Goal: Task Accomplishment & Management: Manage account settings

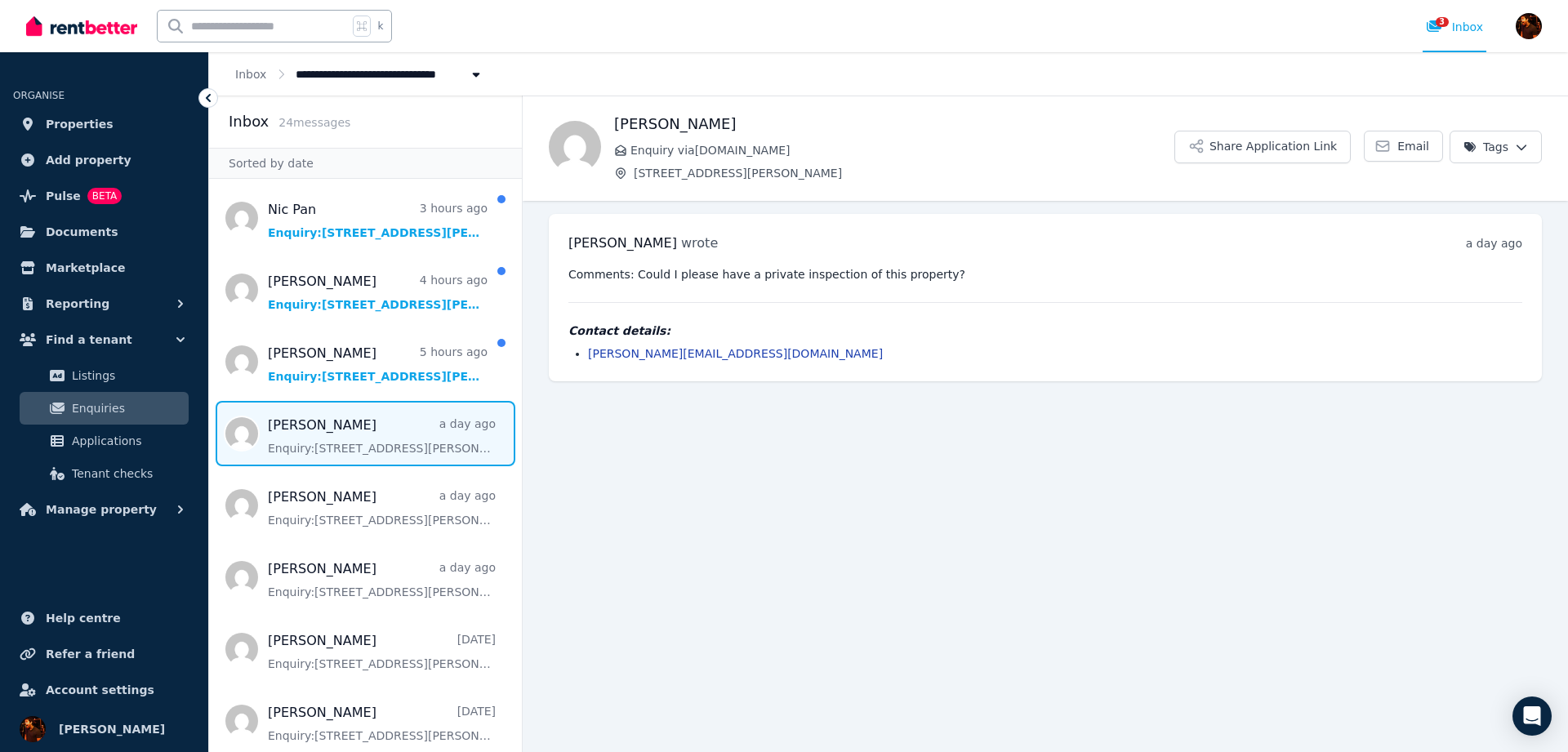
click at [800, 544] on main "Back [PERSON_NAME] Enquiry via [DOMAIN_NAME] [STREET_ADDRESS][PERSON_NAME] Shar…" at bounding box center [1045, 424] width 1045 height 656
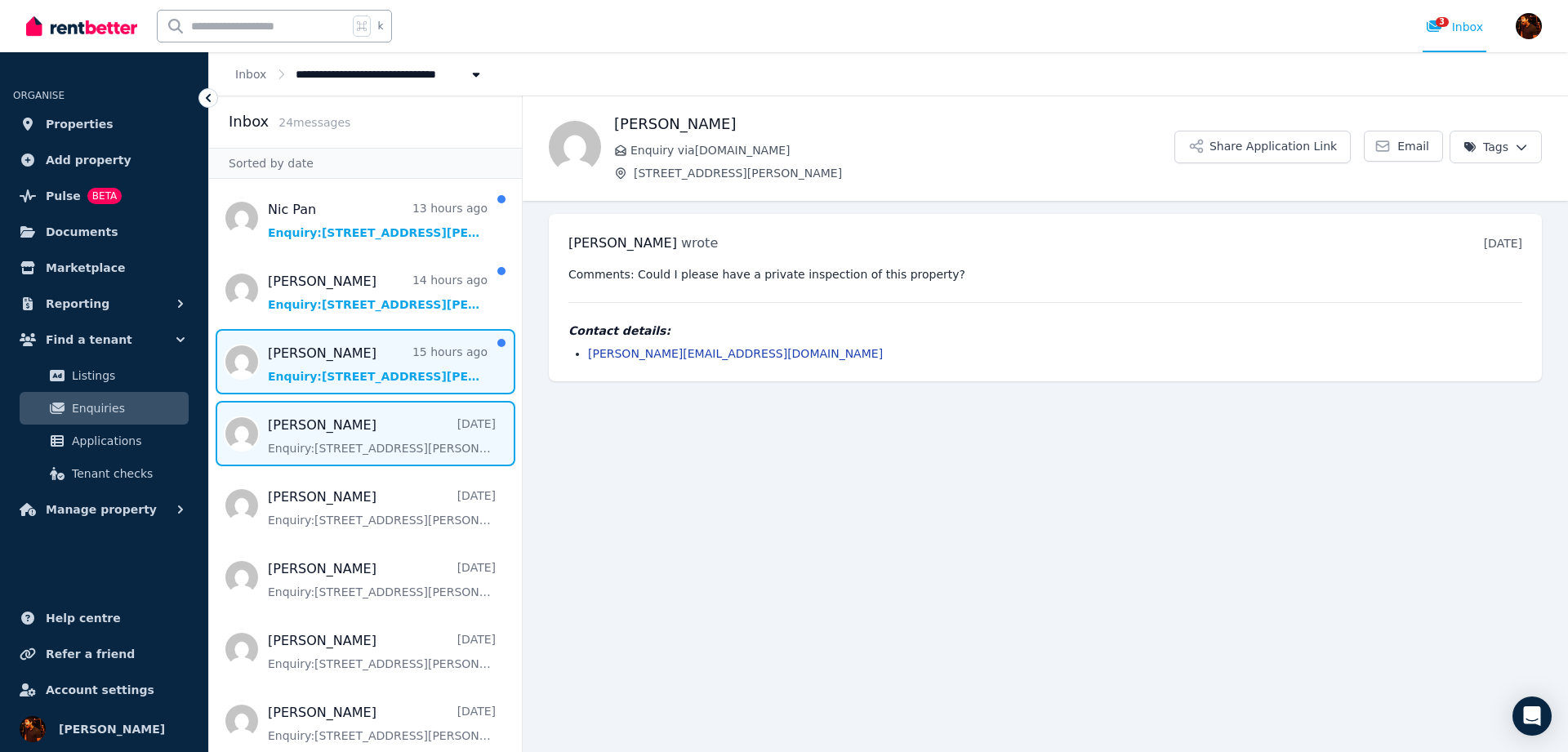
click at [318, 349] on span "Message list" at bounding box center [365, 362] width 313 height 65
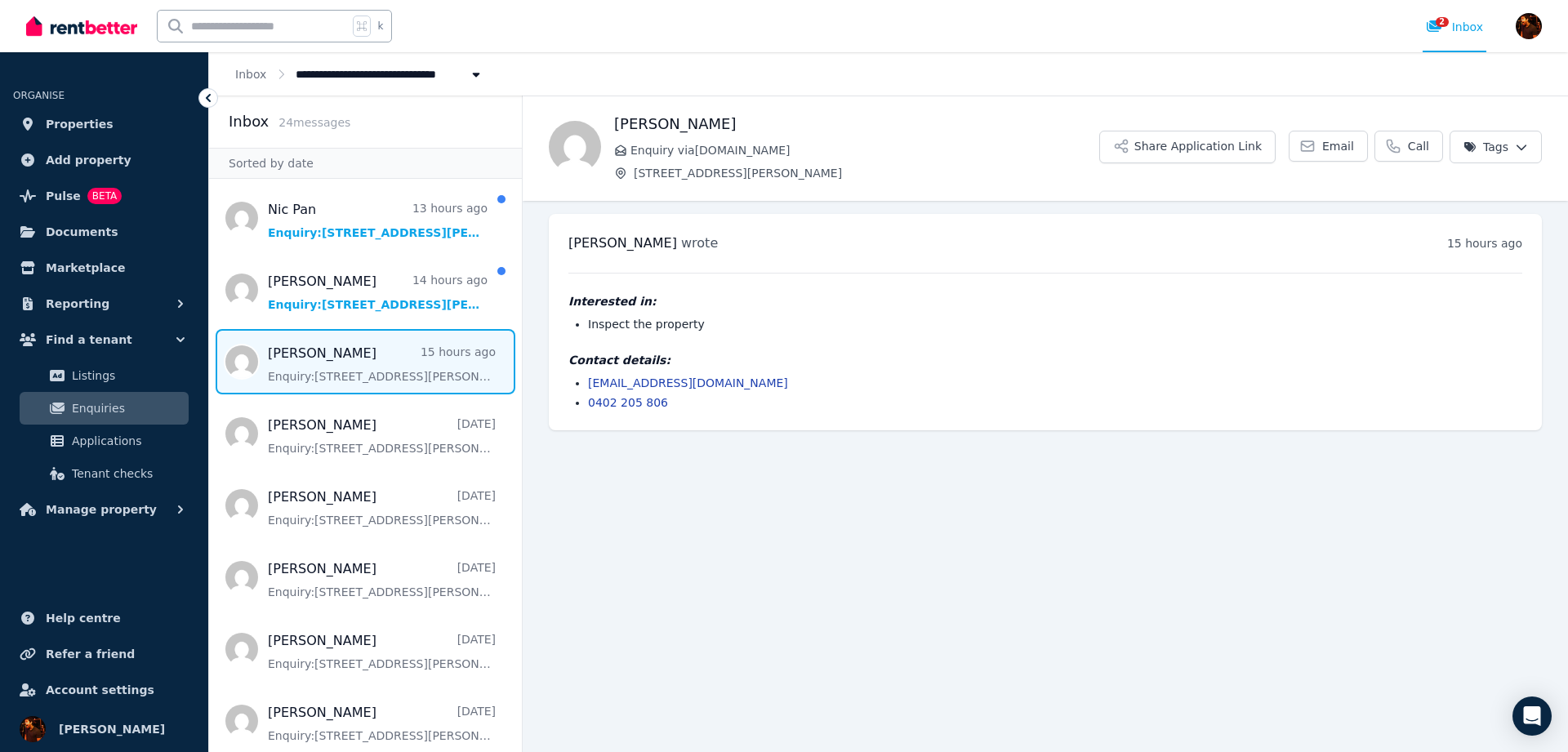
click at [587, 247] on span "[PERSON_NAME]" at bounding box center [622, 243] width 108 height 15
copy span "James"
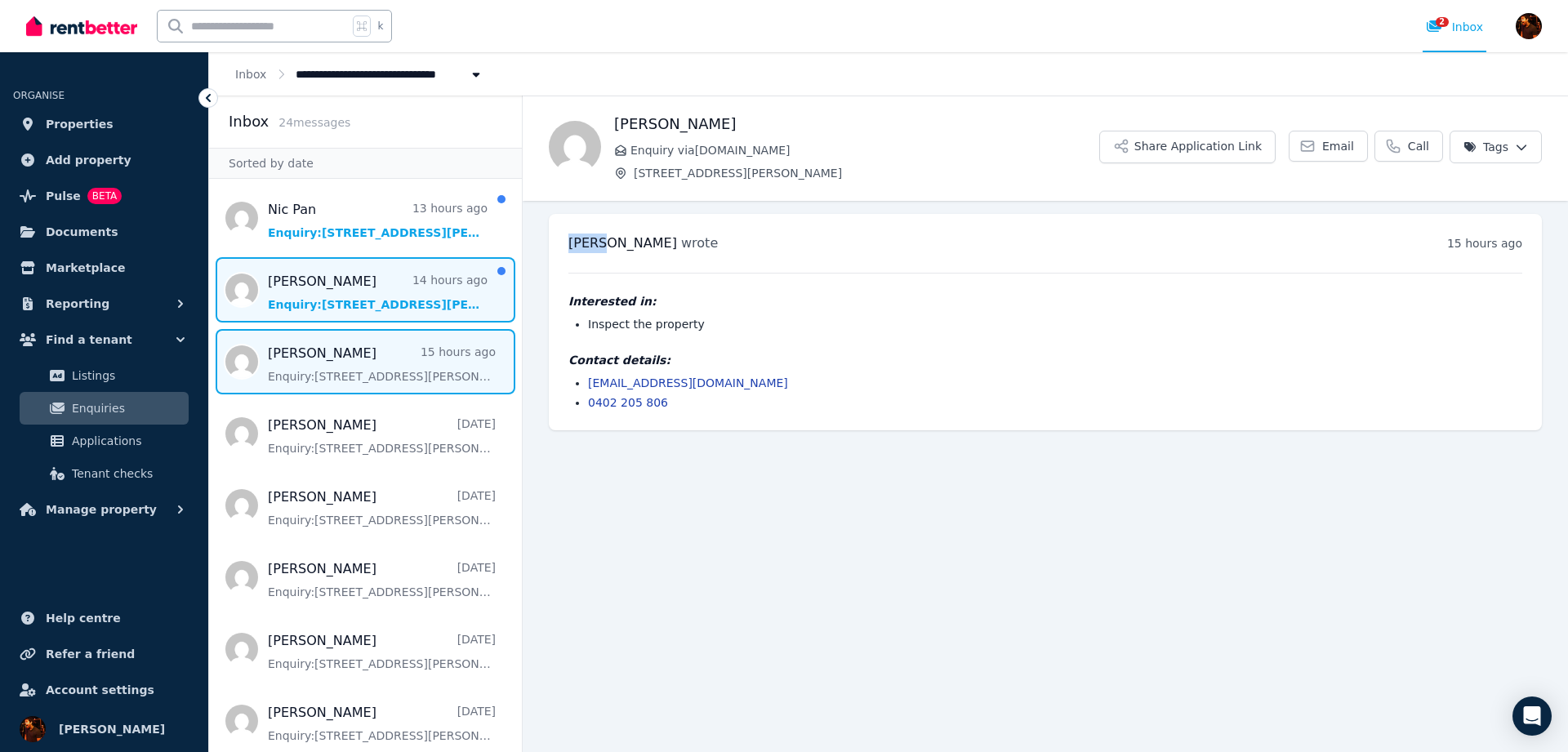
click at [346, 317] on span "Message list" at bounding box center [365, 290] width 313 height 65
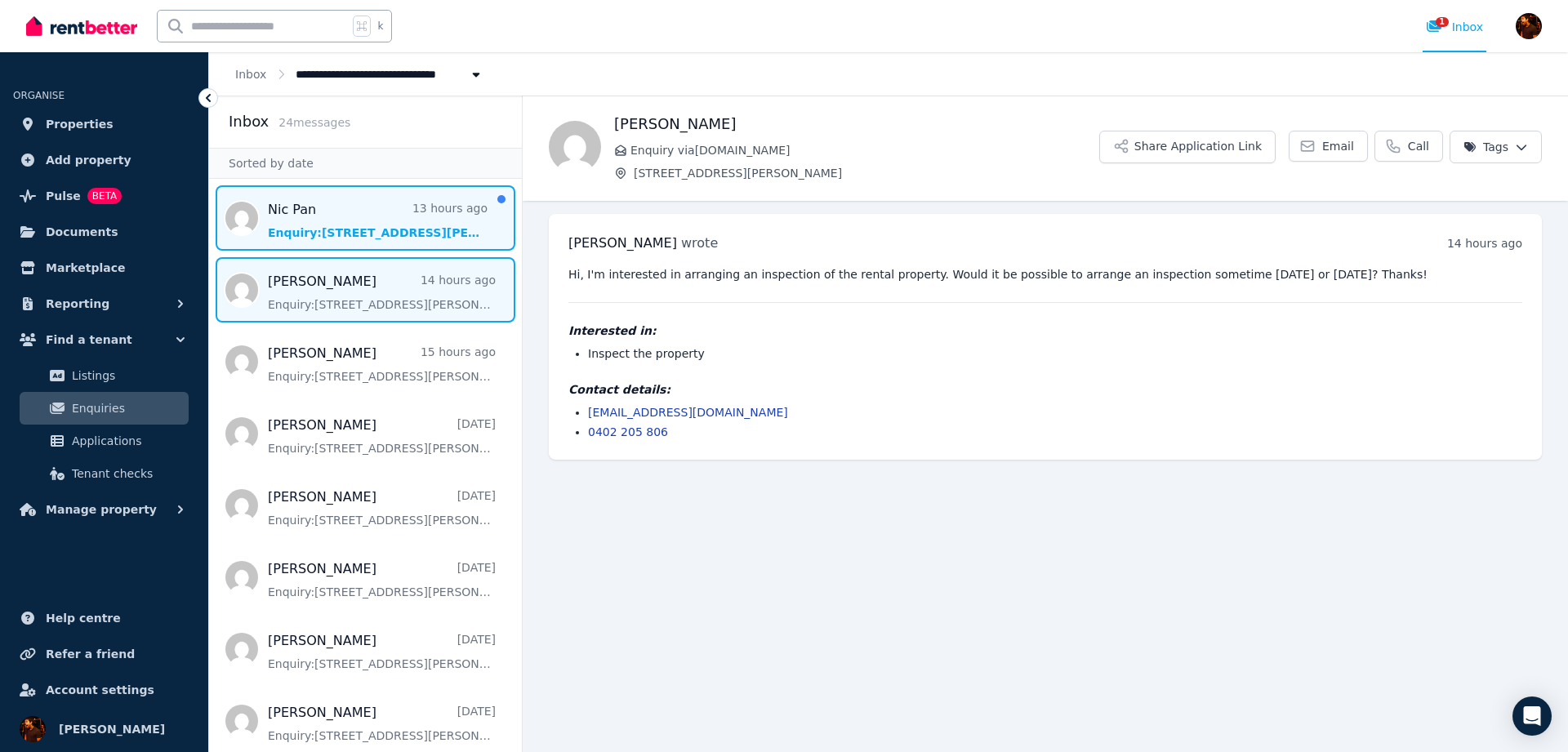
click at [343, 220] on span "Message list" at bounding box center [365, 218] width 313 height 65
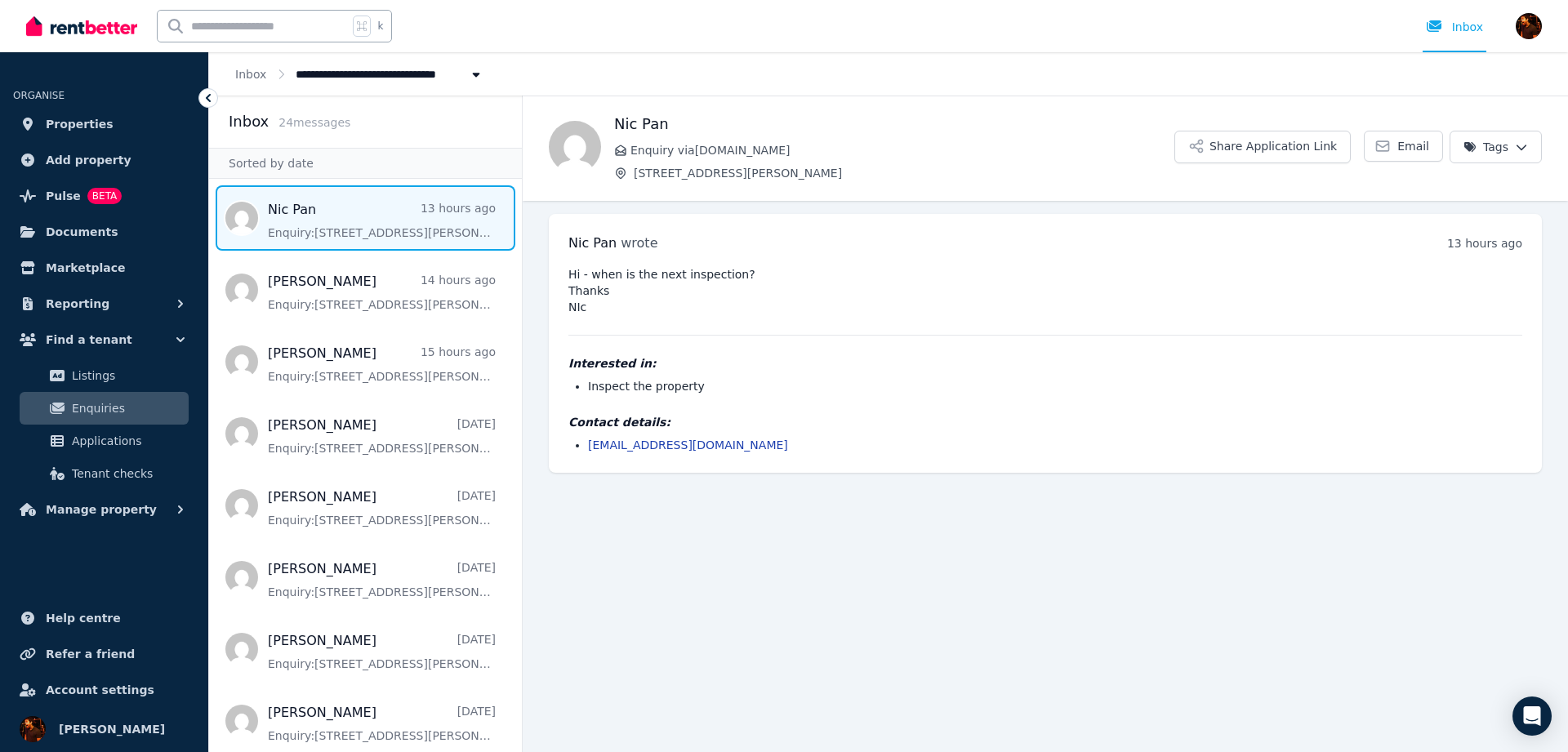
click at [576, 243] on span "Nic Pan" at bounding box center [591, 243] width 48 height 15
copy span "Nic"
